Goal: Information Seeking & Learning: Check status

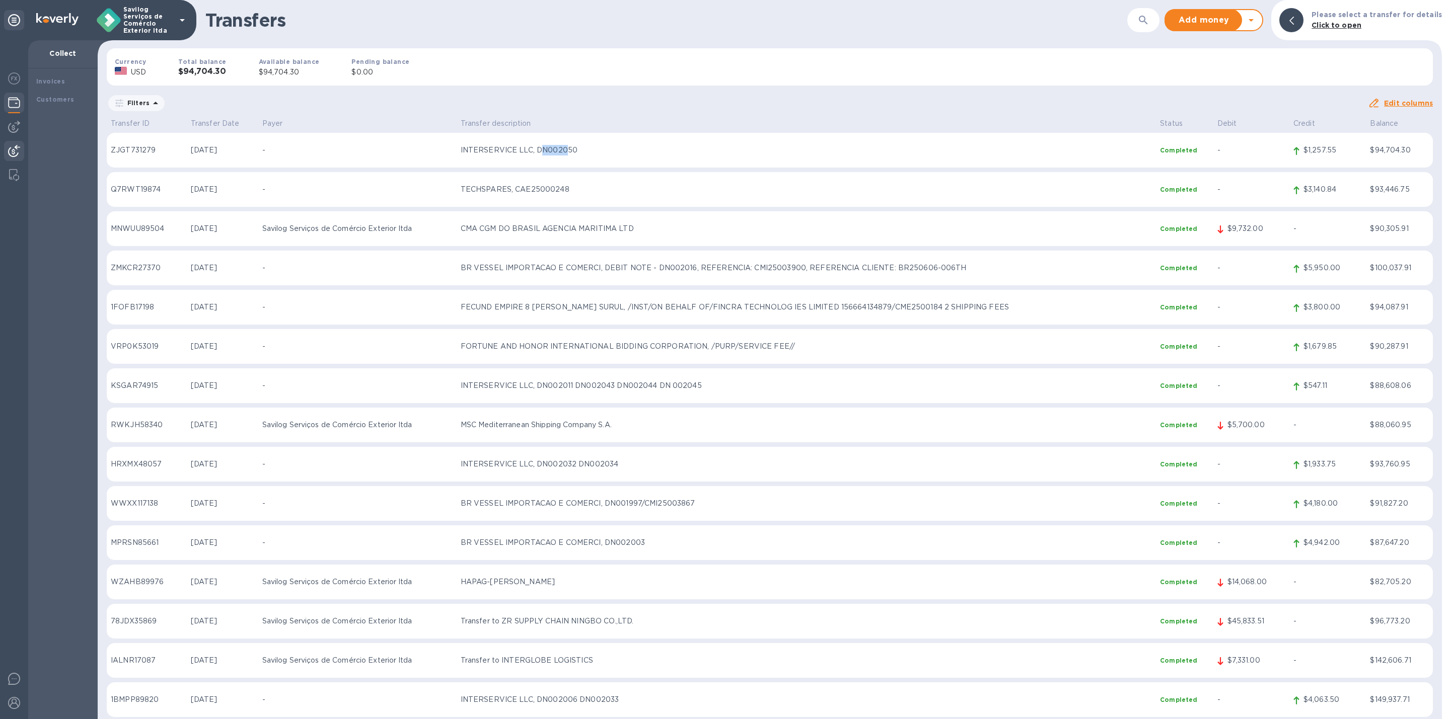
drag, startPoint x: 550, startPoint y: 149, endPoint x: 575, endPoint y: 148, distance: 25.7
click at [575, 148] on p "INTERSERVICE LLC, DN002050" at bounding box center [807, 150] width 692 height 11
click at [592, 106] on div "Filters" at bounding box center [737, 103] width 1261 height 19
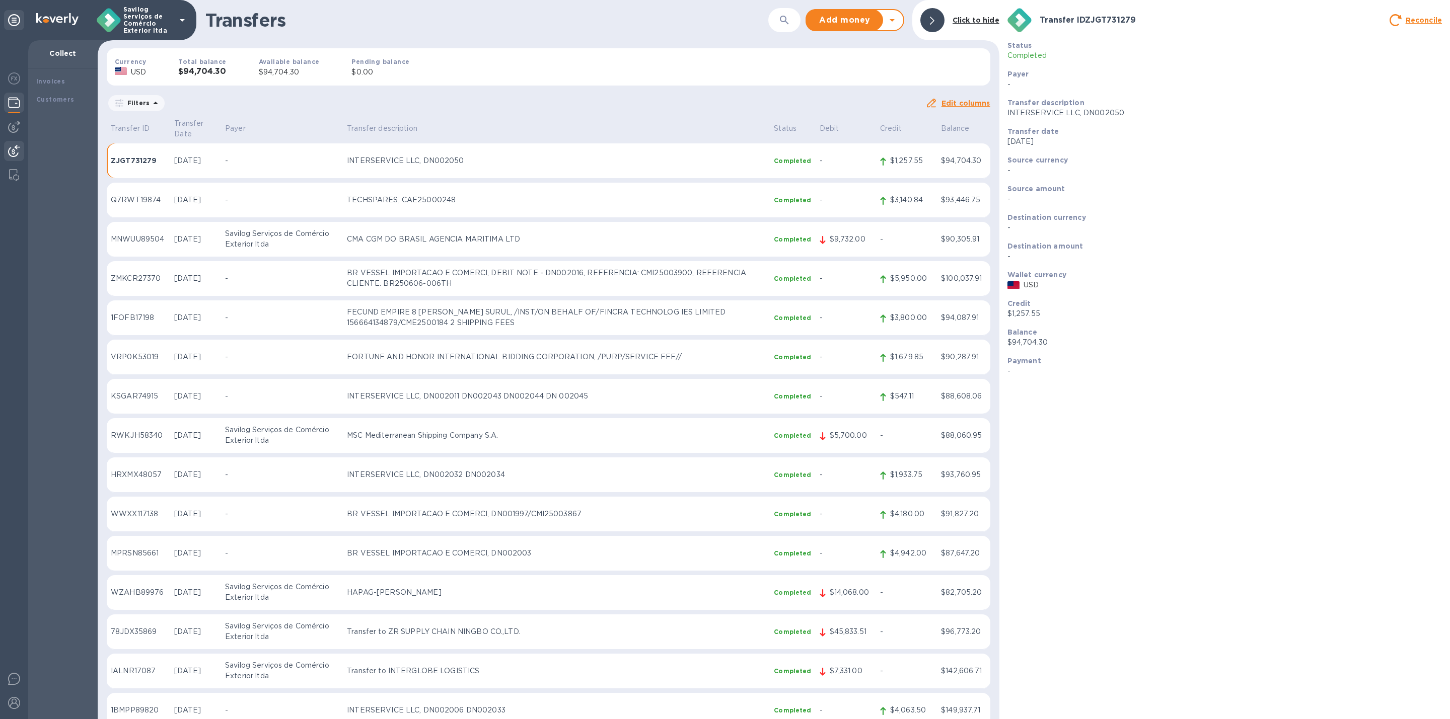
click at [931, 25] on span at bounding box center [932, 21] width 5 height 10
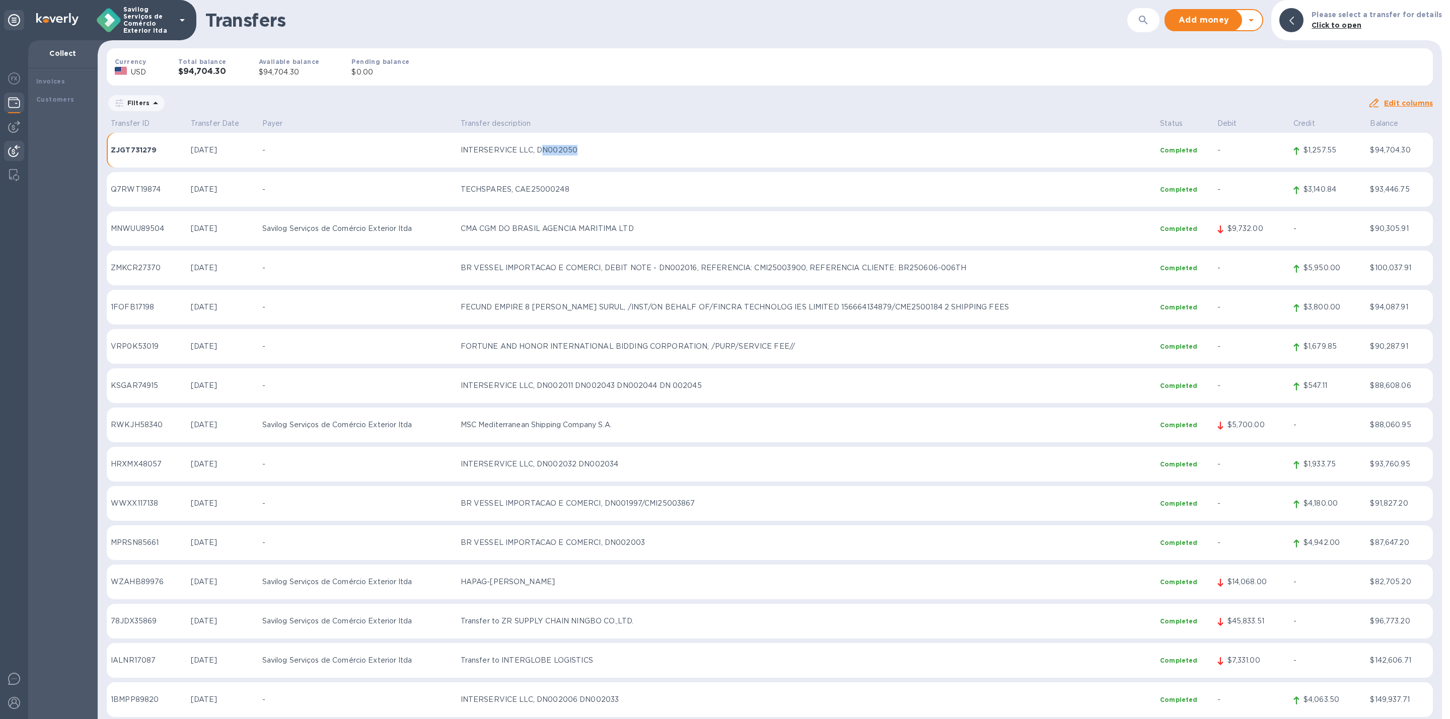
drag, startPoint x: 559, startPoint y: 149, endPoint x: 583, endPoint y: 150, distance: 24.2
click at [583, 150] on p "INTERSERVICE LLC, DN002050" at bounding box center [807, 150] width 692 height 11
click at [577, 92] on div "Currency USD Total balance $94,704.30 Available balance $94,704.30 Pending bala…" at bounding box center [770, 66] width 1342 height 53
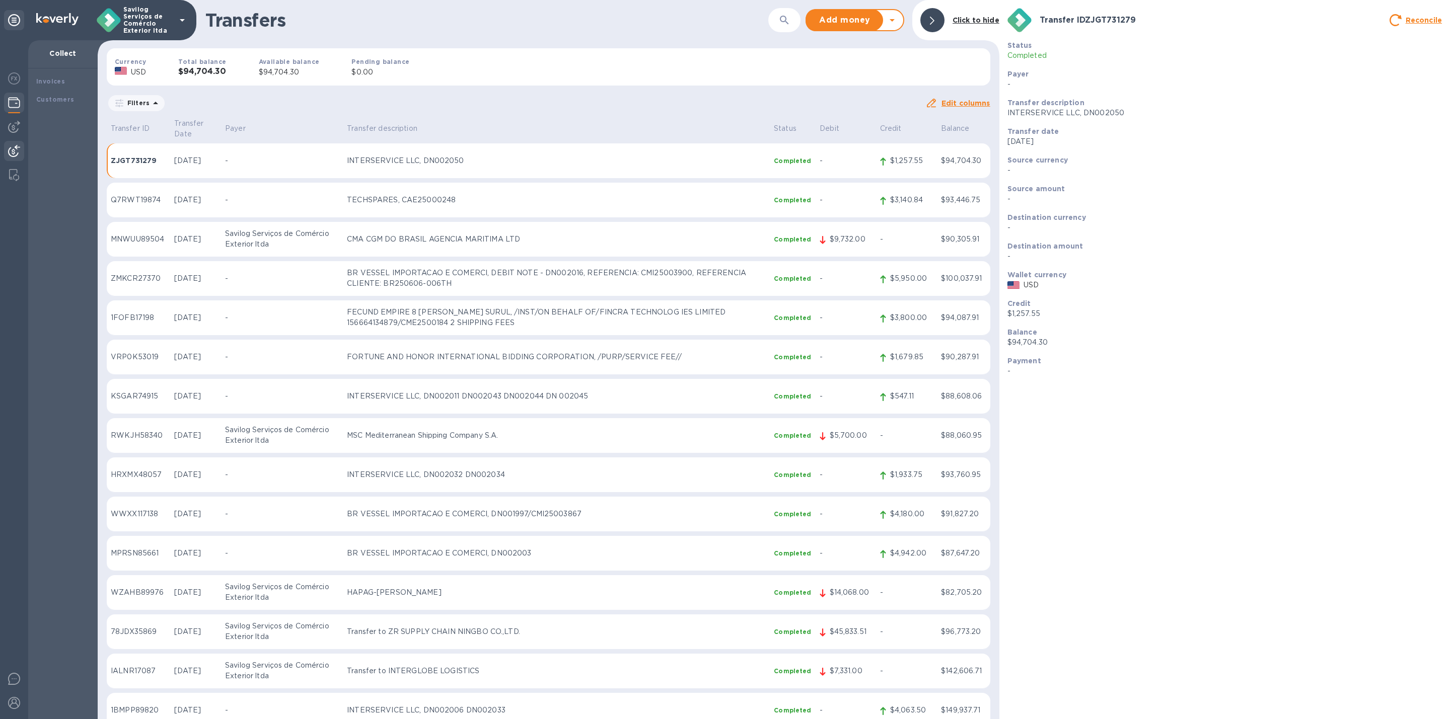
click at [947, 22] on div at bounding box center [932, 20] width 32 height 32
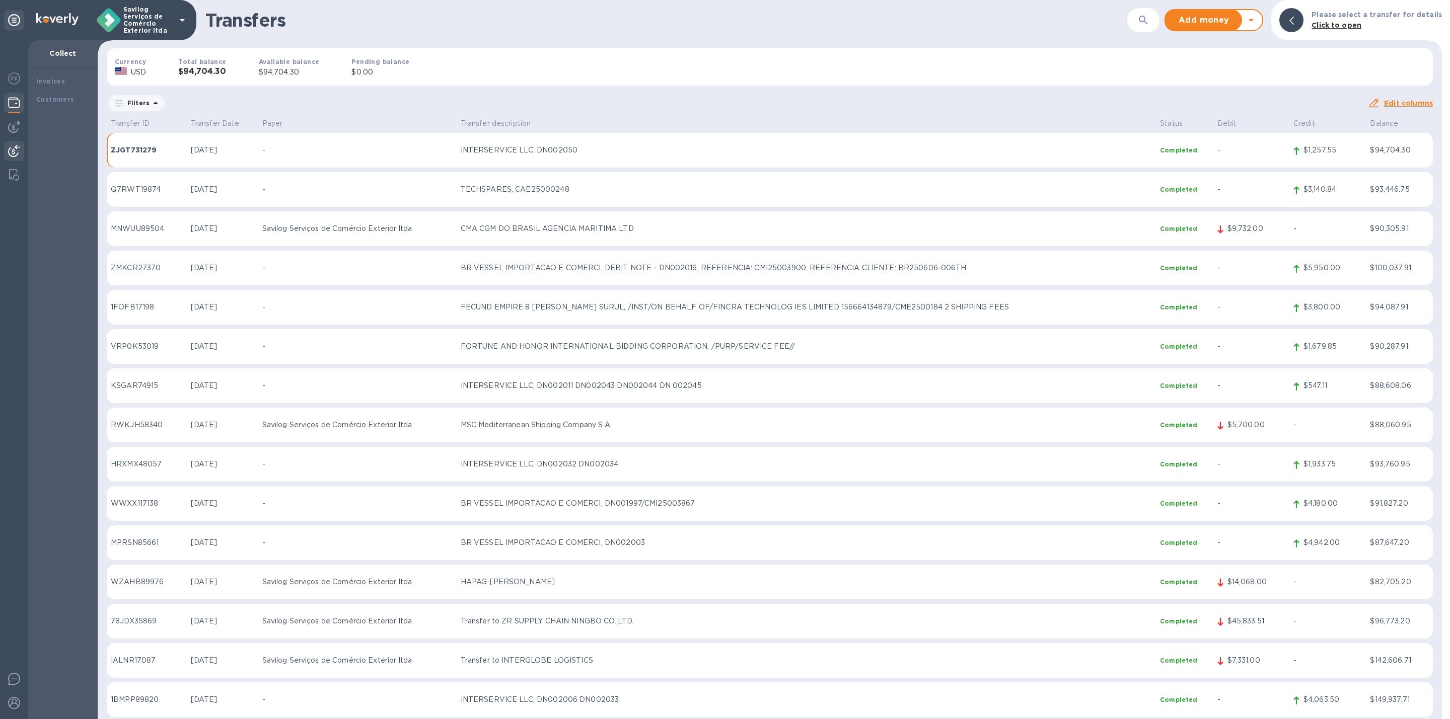
click at [620, 76] on div "Currency USD Total balance $94,704.30 Available balance $94,704.30 Pending bala…" at bounding box center [770, 66] width 1342 height 53
drag, startPoint x: 554, startPoint y: 150, endPoint x: 571, endPoint y: 100, distance: 53.0
click at [578, 147] on p "INTERSERVICE LLC, DN002050" at bounding box center [807, 150] width 692 height 11
click at [571, 100] on div "Filters" at bounding box center [737, 103] width 1261 height 19
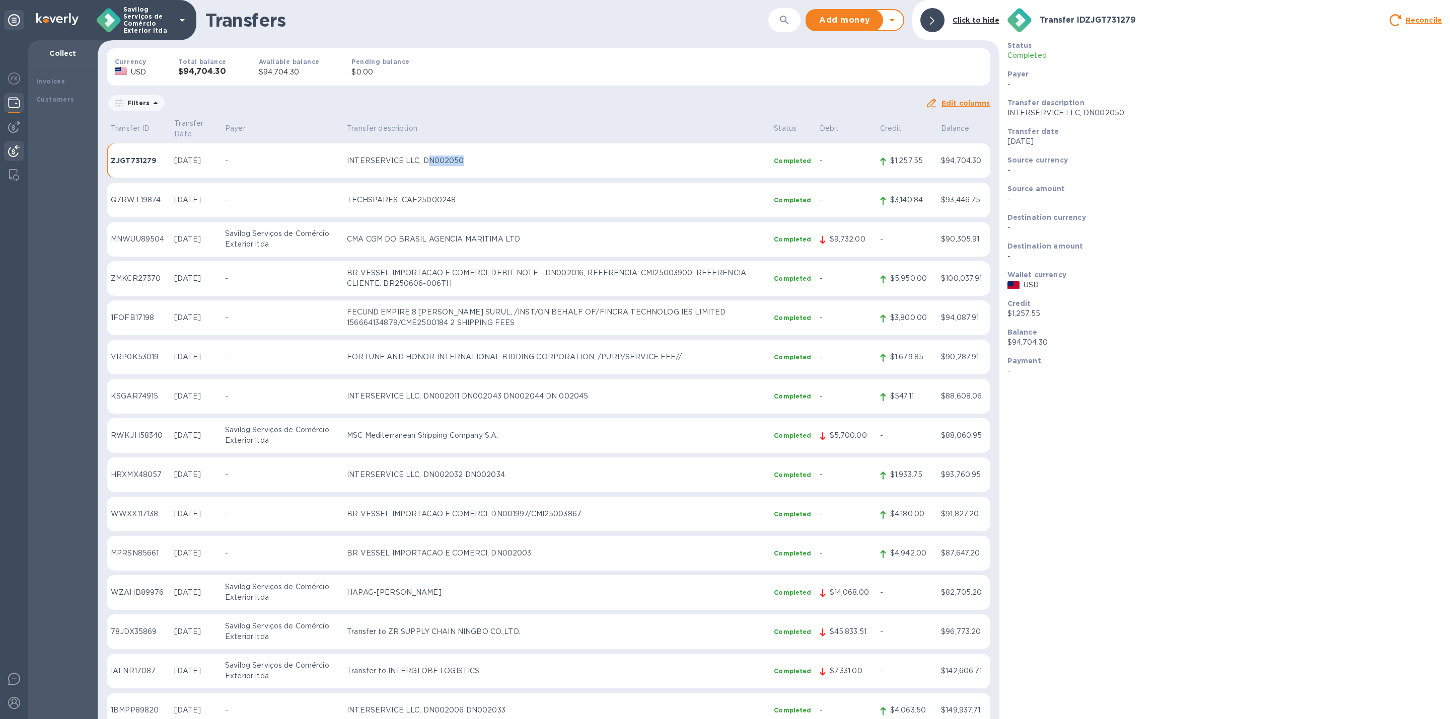
drag, startPoint x: 435, startPoint y: 151, endPoint x: 479, endPoint y: 150, distance: 43.3
click at [479, 156] on p "INTERSERVICE LLC, DN002050" at bounding box center [556, 161] width 419 height 11
click at [426, 72] on div "Currency USD Total balance $94,704.30 Available balance $94,704.30 Pending bala…" at bounding box center [549, 66] width 900 height 53
copy p "DN002050"
drag, startPoint x: 432, startPoint y: 148, endPoint x: 473, endPoint y: 153, distance: 41.1
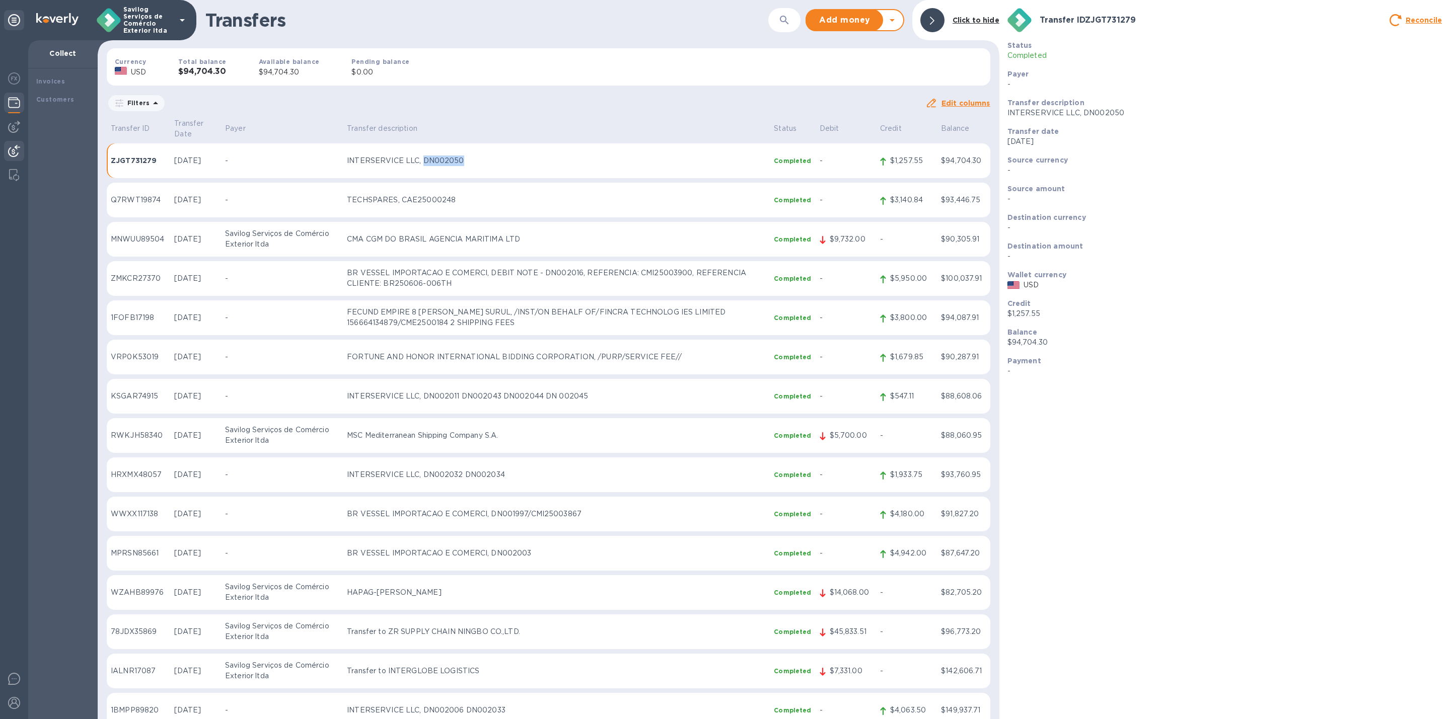
click at [473, 156] on p "INTERSERVICE LLC, DN002050" at bounding box center [556, 161] width 419 height 11
